Goal: Use online tool/utility

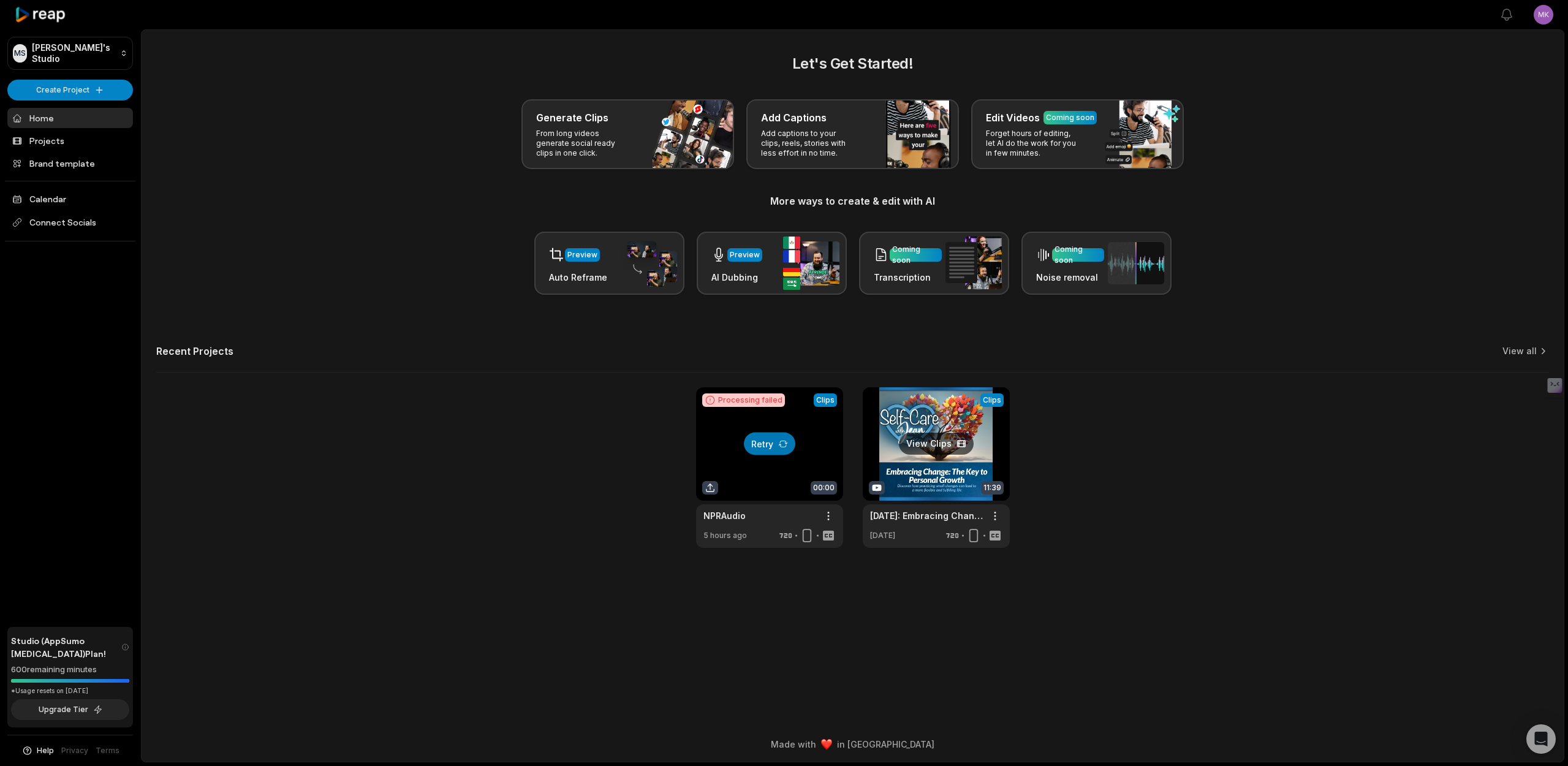
click at [955, 470] on link at bounding box center [936, 467] width 147 height 161
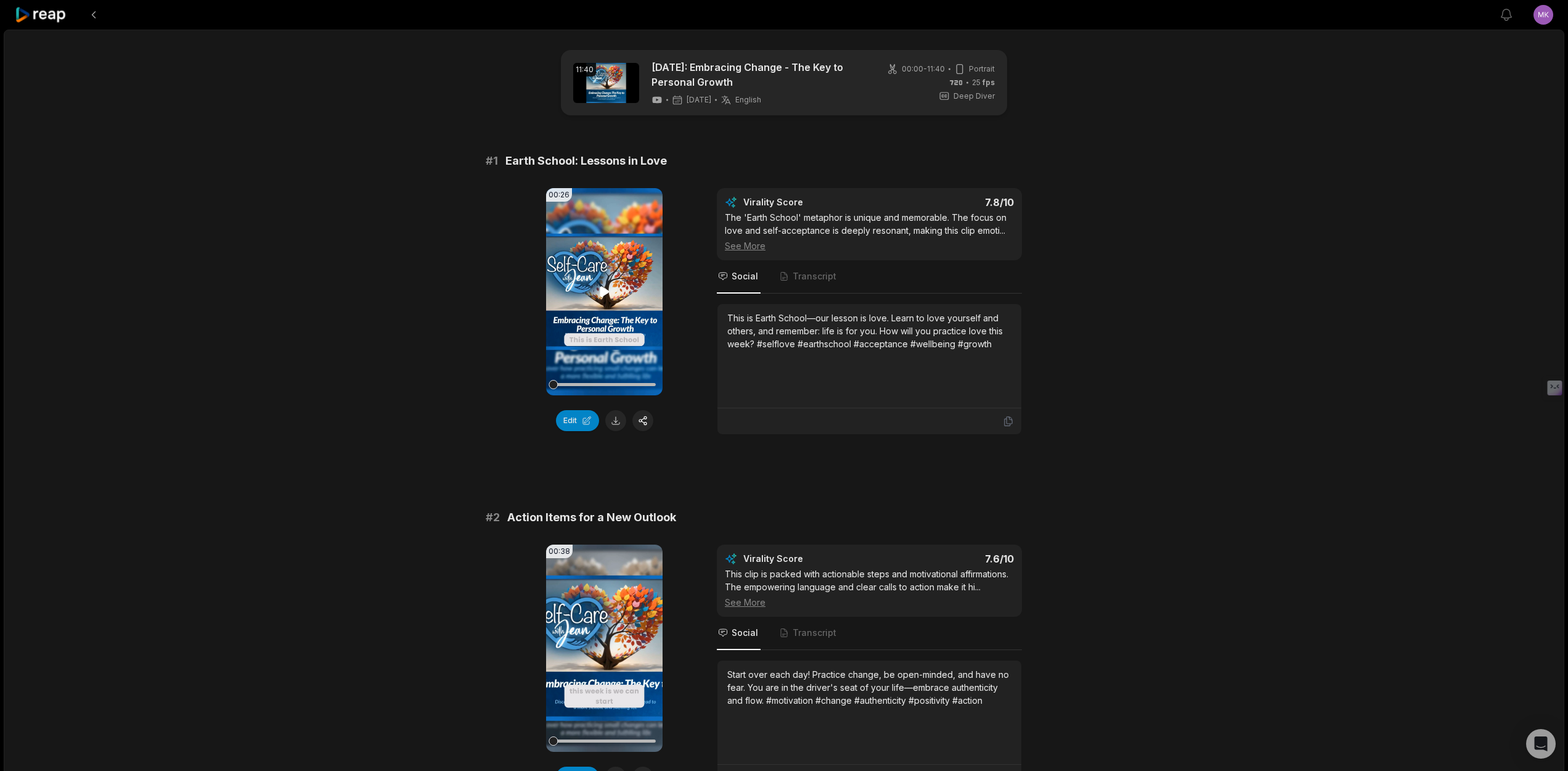
click at [573, 282] on video "Your browser does not support mp4 format." at bounding box center [604, 291] width 116 height 207
click at [589, 326] on video "Your browser does not support mp4 format." at bounding box center [604, 291] width 116 height 207
click at [584, 419] on button "Edit" at bounding box center [578, 420] width 44 height 21
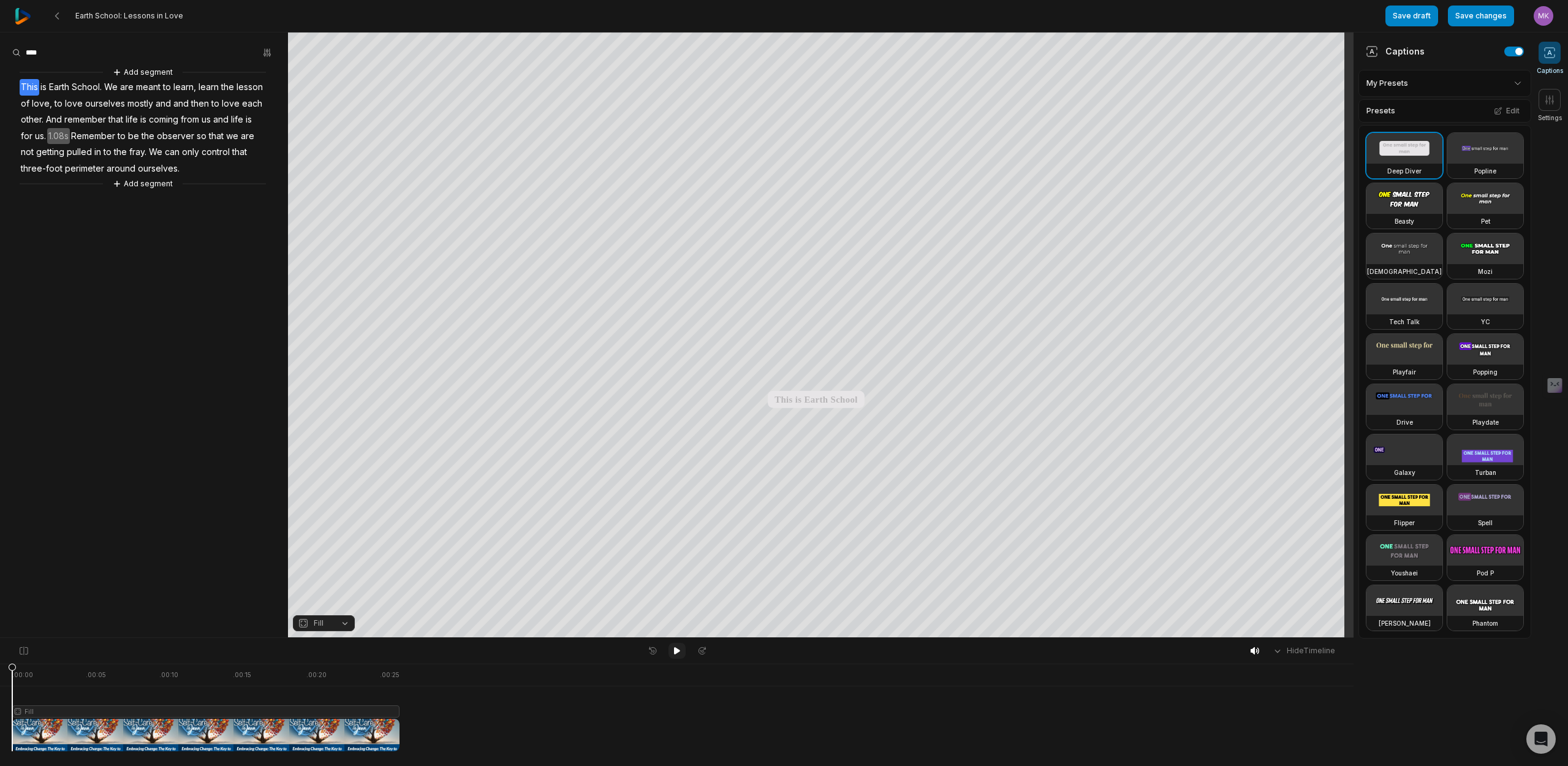
click at [675, 647] on icon at bounding box center [677, 650] width 9 height 9
click at [676, 652] on icon at bounding box center [677, 650] width 9 height 9
